Goal: Task Accomplishment & Management: Use online tool/utility

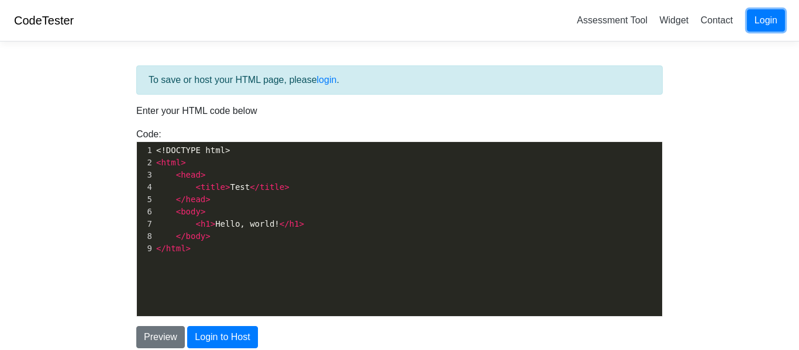
click at [774, 21] on link "Login" at bounding box center [766, 20] width 38 height 22
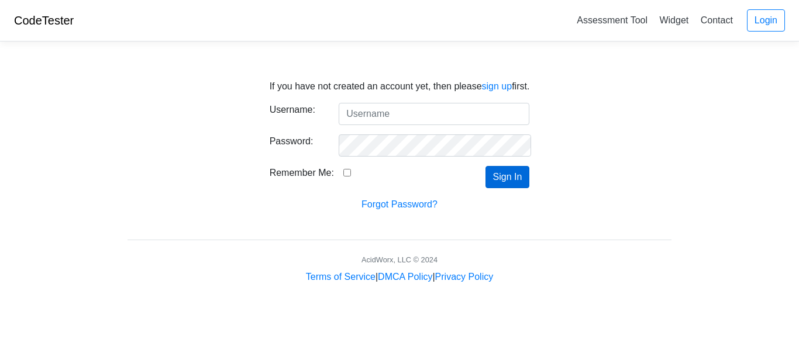
type input "Bubba18664"
click at [508, 170] on button "Sign In" at bounding box center [507, 177] width 44 height 22
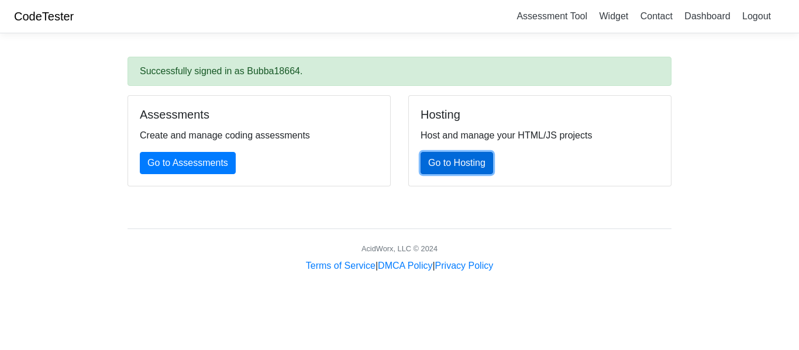
click at [442, 167] on link "Go to Hosting" at bounding box center [456, 163] width 73 height 22
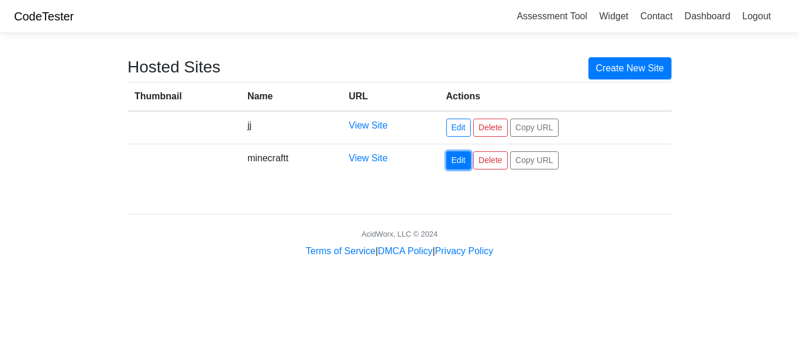
click at [462, 160] on link "Edit" at bounding box center [458, 160] width 25 height 18
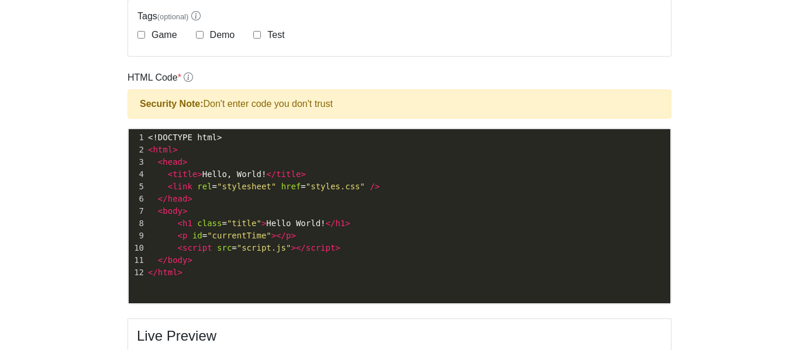
scroll to position [305, 0]
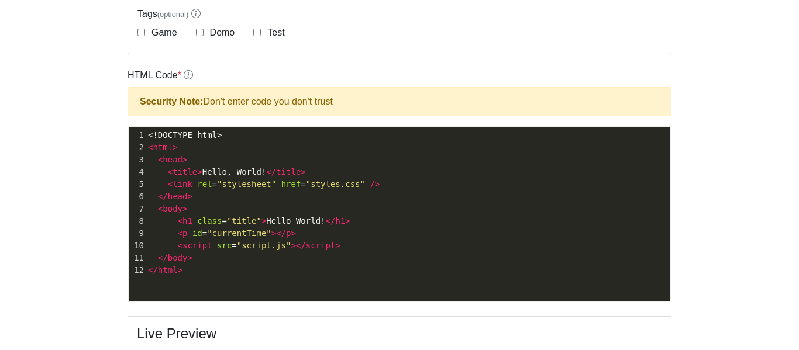
click at [301, 287] on div "xxxxxxxxxx 1 <!DOCTYPE html> 2 < html > 3 < head > 4 < title > Hello, World! </…" at bounding box center [408, 223] width 559 height 192
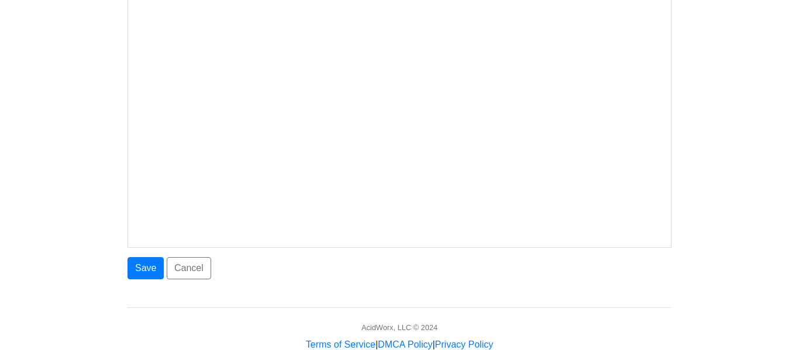
scroll to position [651, 0]
click at [151, 271] on button "Save" at bounding box center [145, 269] width 36 height 22
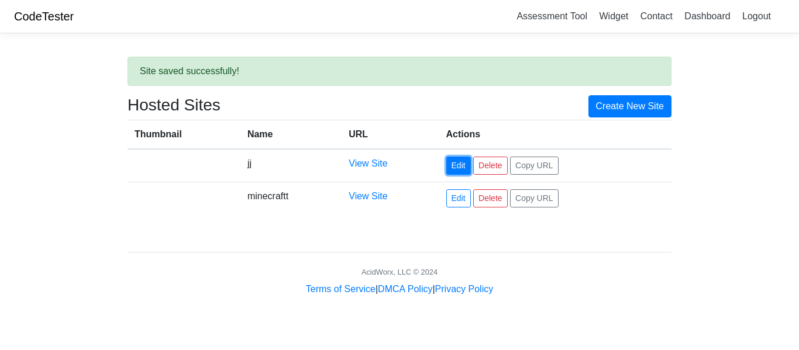
click at [467, 171] on link "Edit" at bounding box center [458, 166] width 25 height 18
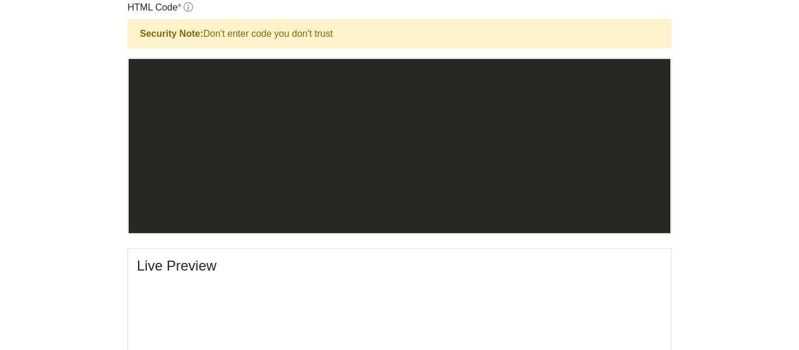
scroll to position [1460, 0]
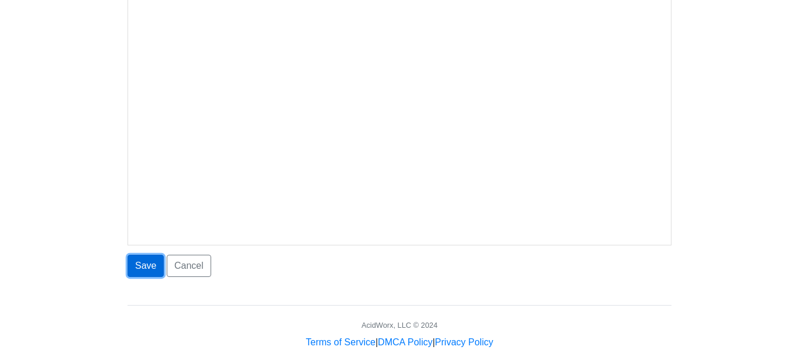
click at [156, 263] on button "Save" at bounding box center [145, 266] width 36 height 22
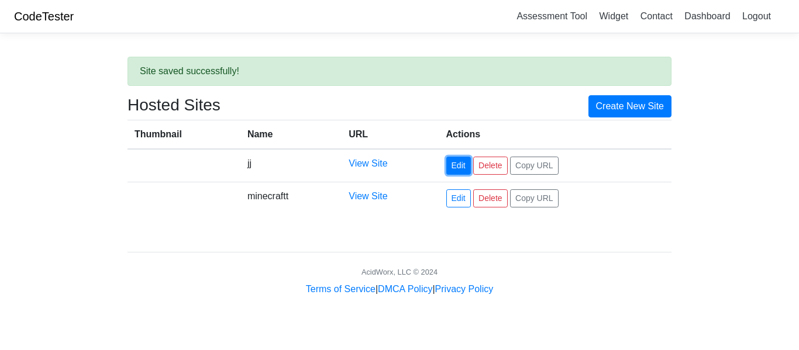
click at [459, 167] on link "Edit" at bounding box center [458, 166] width 25 height 18
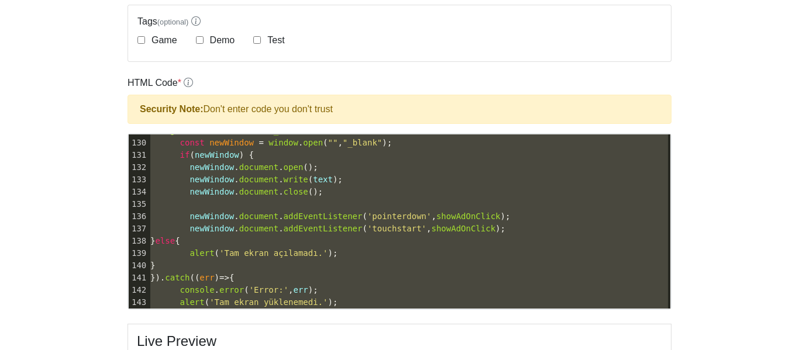
type textarea "<!-- YOU ARE PLAYING ON AN OUTDATED (BUT STABLE) VERSION PLAY THE NEW (BUT UNST…"
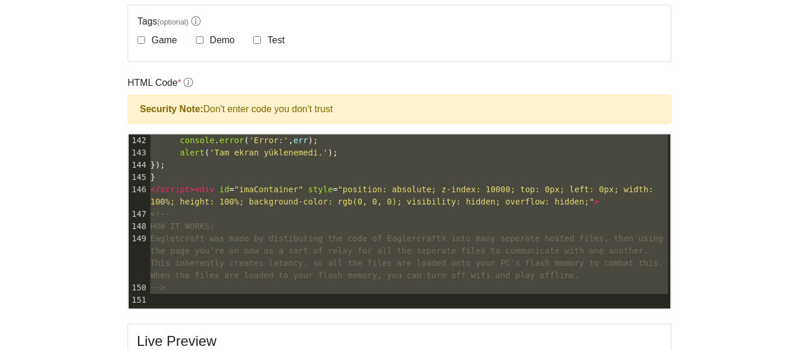
drag, startPoint x: 151, startPoint y: 143, endPoint x: 362, endPoint y: 372, distance: 311.7
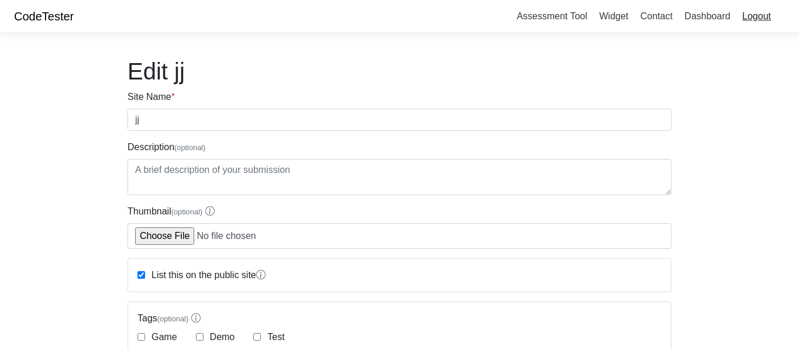
click at [770, 14] on link "Logout" at bounding box center [756, 15] width 38 height 19
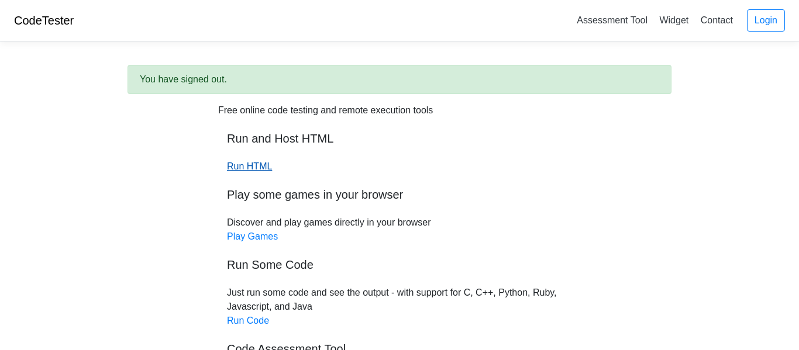
click at [241, 171] on link "Run HTML" at bounding box center [249, 166] width 45 height 10
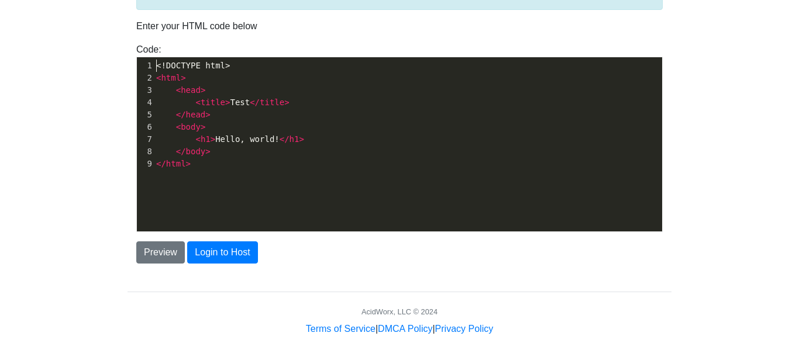
scroll to position [4, 0]
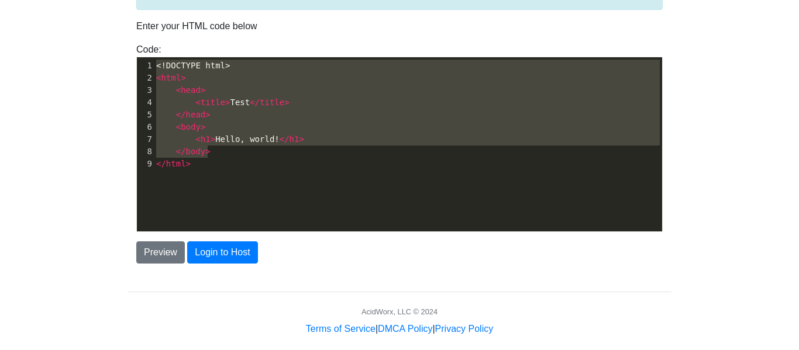
type textarea "<!DOCTYPE html> <html> <head> <title>Test</title> </head> <body> <h1>Hello, wor…"
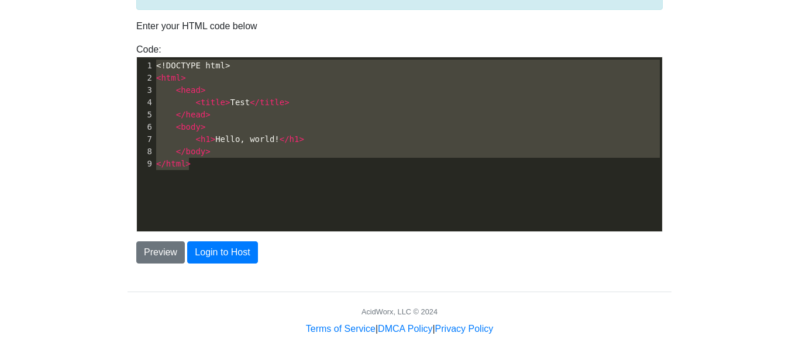
drag, startPoint x: 156, startPoint y: 68, endPoint x: 222, endPoint y: 176, distance: 126.8
click at [222, 176] on div "x 1 <!DOCTYPE html> 2 < html > 3 < head > 4 < title > Test </ title > 5 </ head…" at bounding box center [408, 153] width 543 height 192
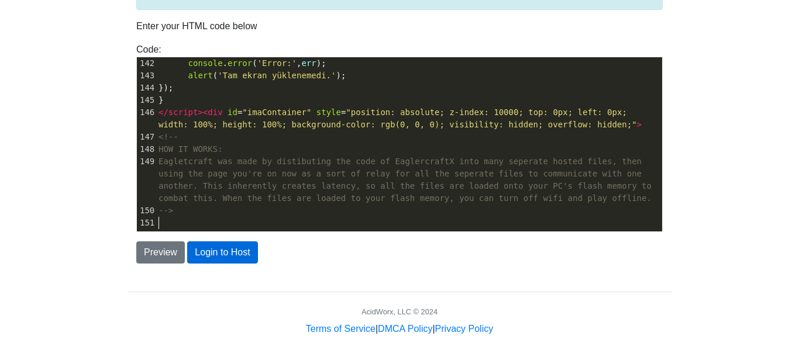
scroll to position [99, 0]
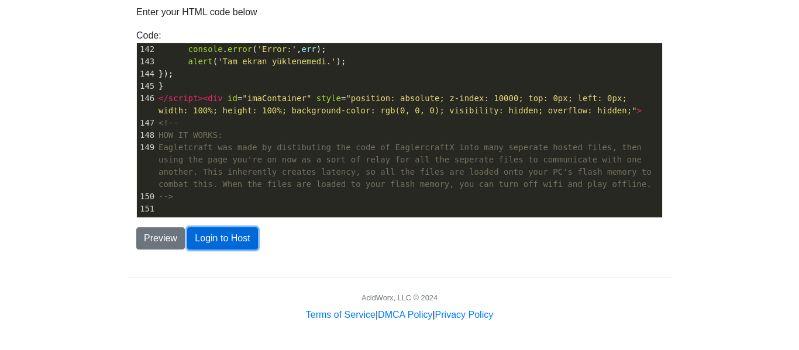
click at [227, 236] on button "Login to Host" at bounding box center [222, 238] width 70 height 22
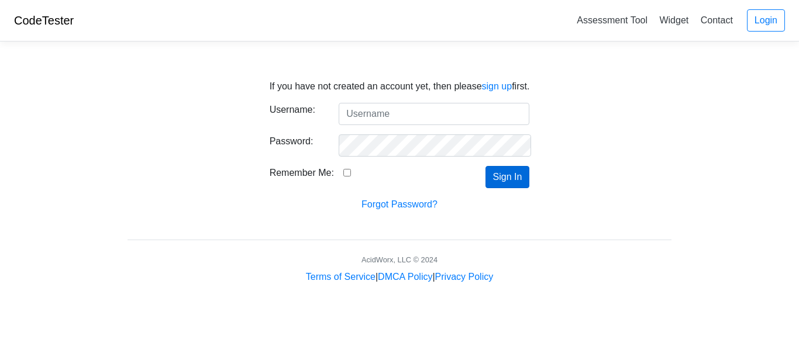
type input "Bubba18664"
click at [494, 182] on button "Sign In" at bounding box center [507, 177] width 44 height 22
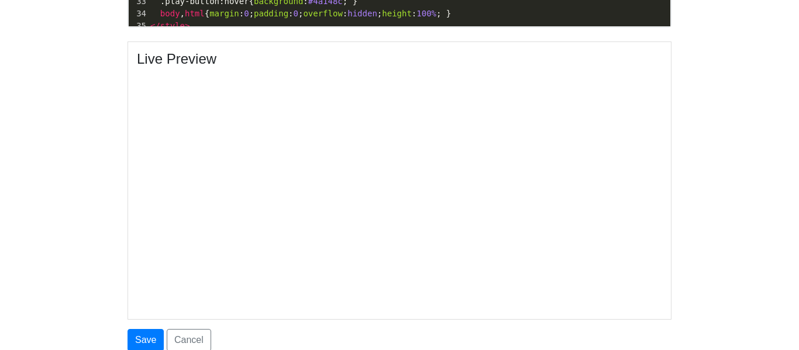
scroll to position [640, 0]
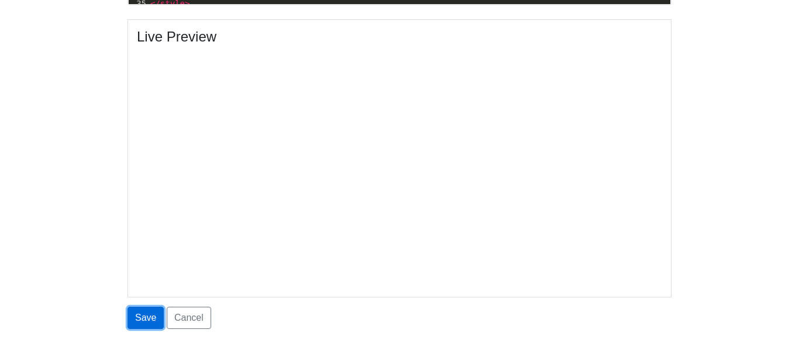
click at [154, 318] on button "Save" at bounding box center [145, 318] width 36 height 22
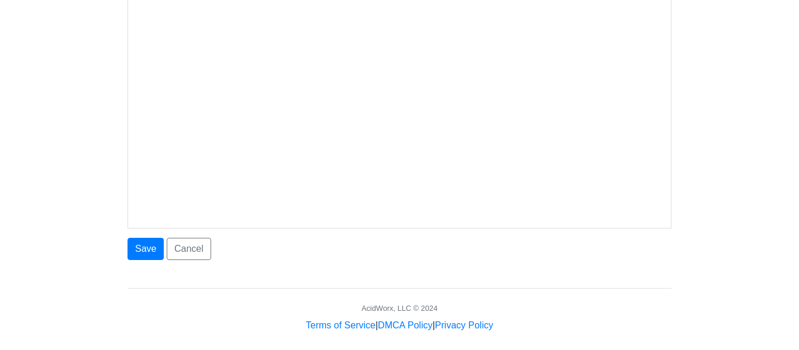
scroll to position [707, 0]
type input "j"
click at [140, 249] on button "Save" at bounding box center [145, 251] width 36 height 22
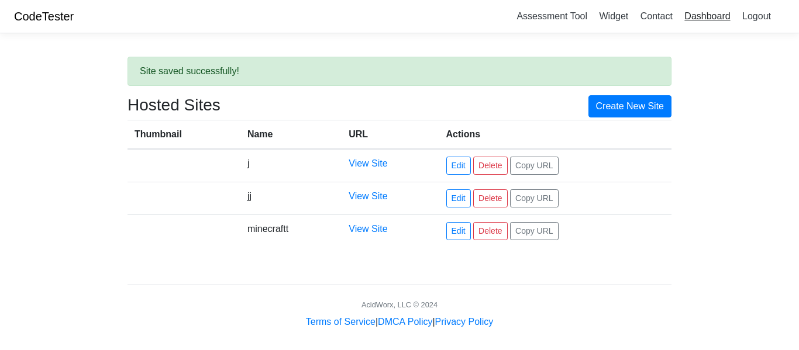
click at [703, 22] on link "Dashboard" at bounding box center [706, 15] width 55 height 19
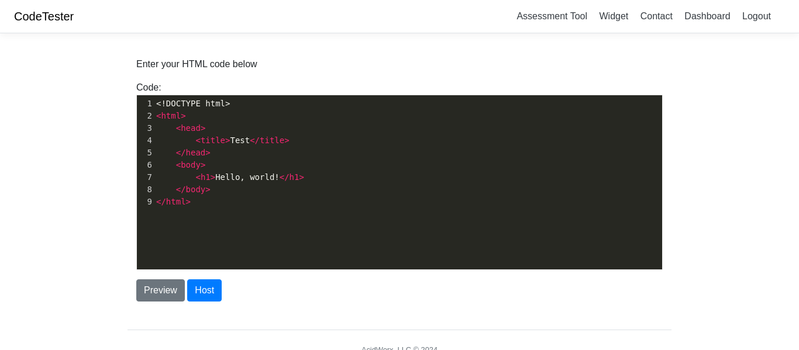
scroll to position [4, 0]
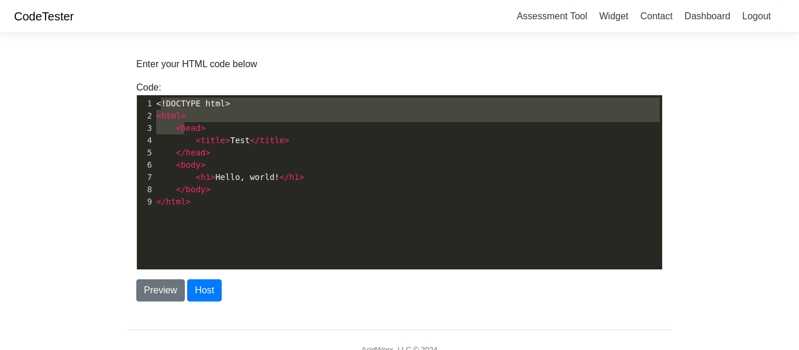
drag, startPoint x: 159, startPoint y: 106, endPoint x: 167, endPoint y: 117, distance: 13.8
click at [167, 117] on div "1 <!DOCTYPE html> 2 < html > 3 < head > 4 < title > Test </ title > 5 </ head >…" at bounding box center [408, 153] width 508 height 111
type textarea "!DOCTYPE html> <h"
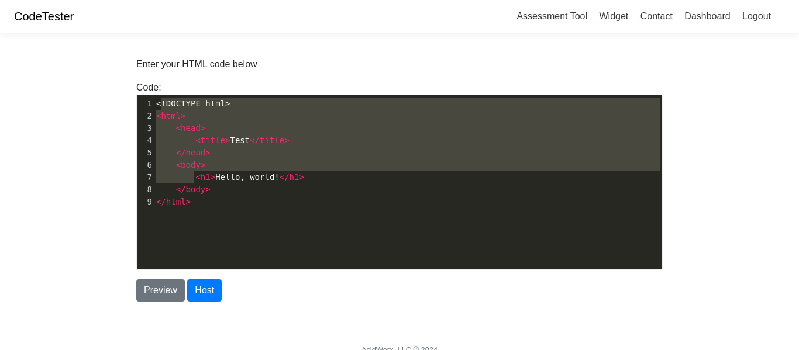
type textarea "!DOCTYPE html> <html> <head> <title>Test</title> </head> <body> <h1>Hello, worl…"
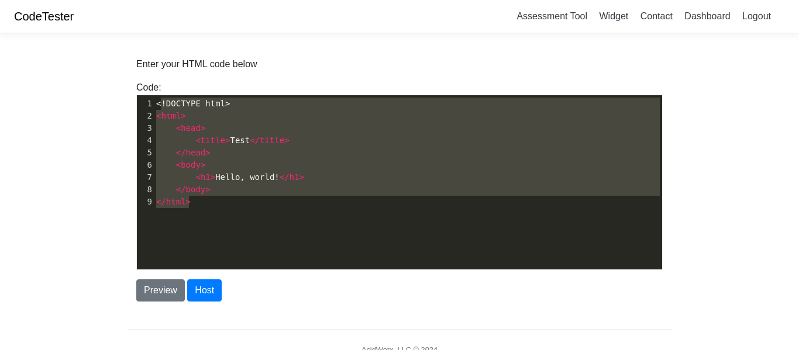
drag, startPoint x: 158, startPoint y: 104, endPoint x: 198, endPoint y: 221, distance: 123.9
click at [198, 221] on div "x 1 <!DOCTYPE html> 2 < html > 3 < head > 4 < title > Test </ title > 5 </ head…" at bounding box center [408, 191] width 543 height 192
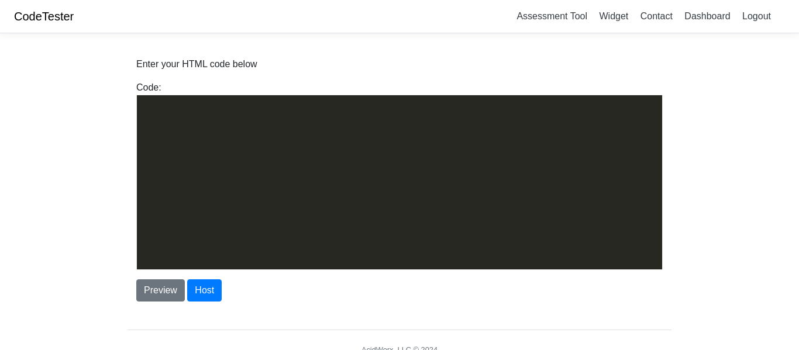
scroll to position [1734, 0]
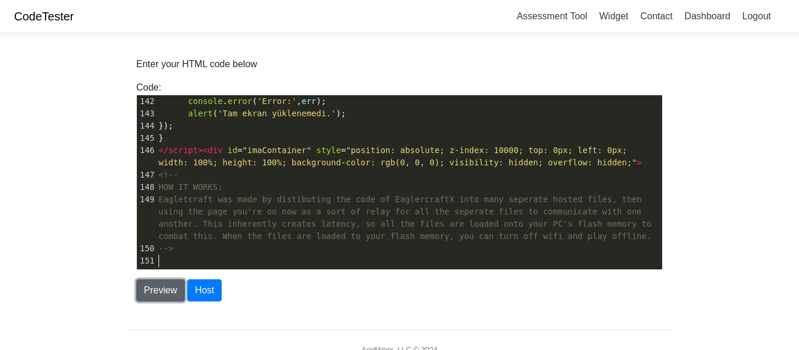
click at [147, 286] on button "Preview" at bounding box center [160, 291] width 49 height 22
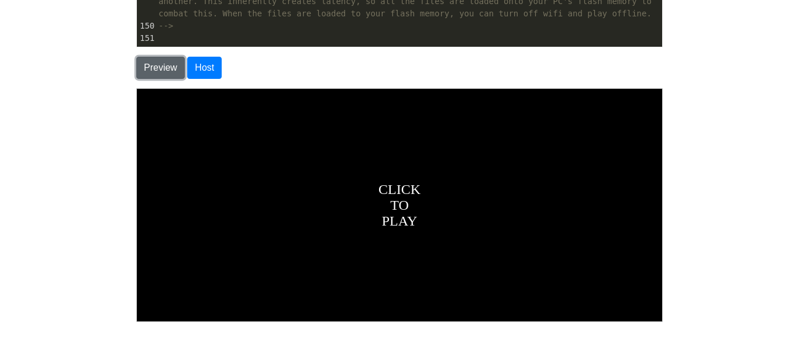
scroll to position [222, 0]
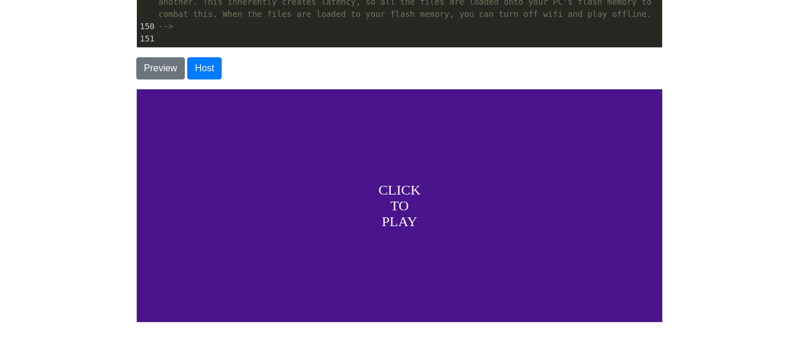
click at [318, 224] on button "CLICK TO PLAY" at bounding box center [399, 205] width 1308 height 1921
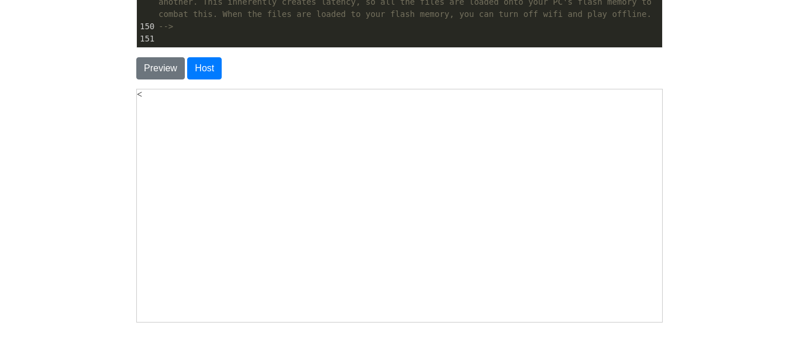
scroll to position [0, 0]
click at [356, 186] on body "Clever | Portal" at bounding box center [399, 216] width 525 height 233
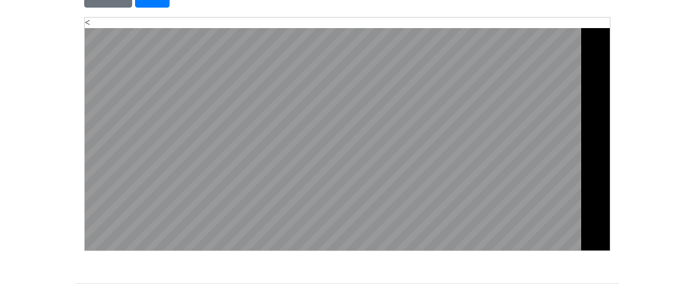
scroll to position [1733, 0]
